Goal: Find contact information: Obtain details needed to contact an individual or organization

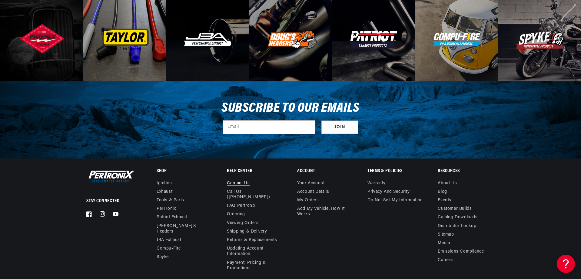
scroll to position [0, 184]
click at [242, 258] on link "Payment, Pricing & Promotions" at bounding box center [255, 265] width 57 height 14
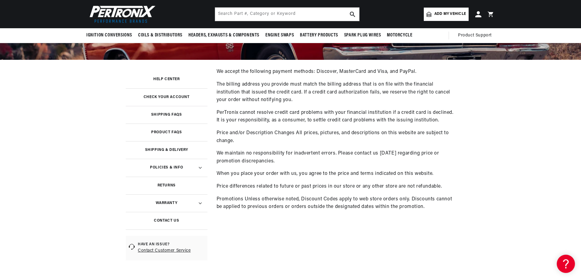
scroll to position [91, 0]
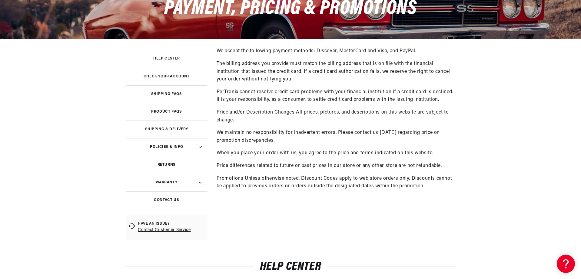
click at [165, 127] on link "Shipping & Delivery" at bounding box center [167, 129] width 82 height 18
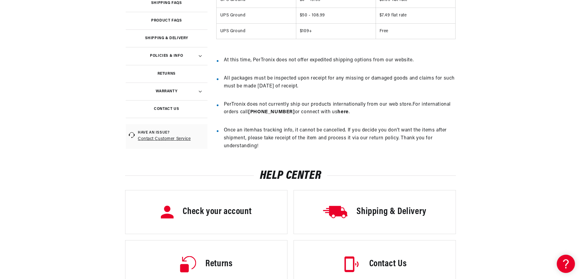
click at [173, 109] on h3 "Contact Us" at bounding box center [166, 108] width 25 height 3
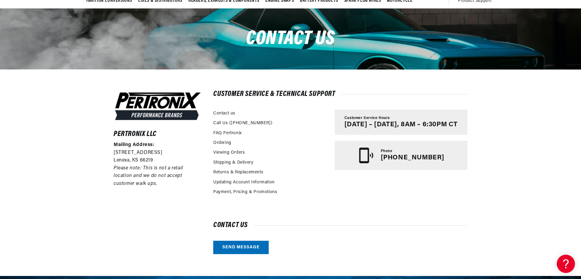
scroll to position [0, 184]
